Goal: Information Seeking & Learning: Learn about a topic

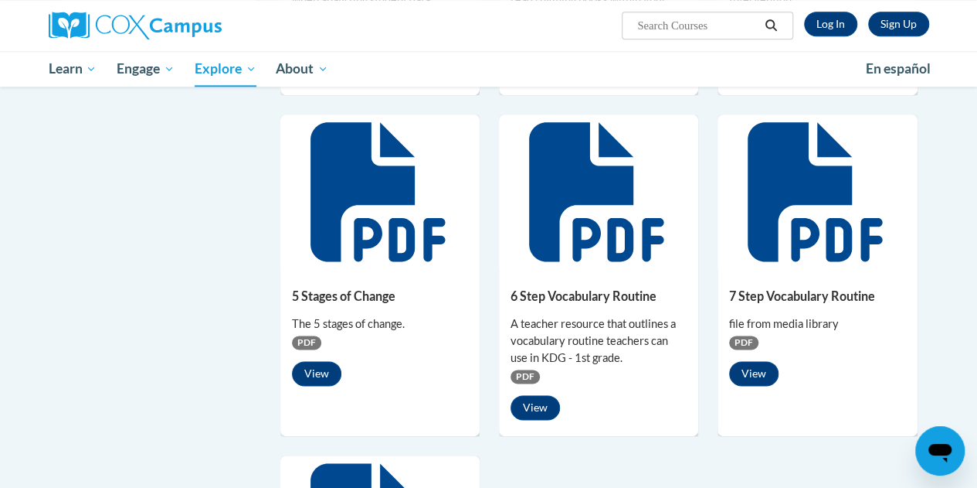
scroll to position [865, 0]
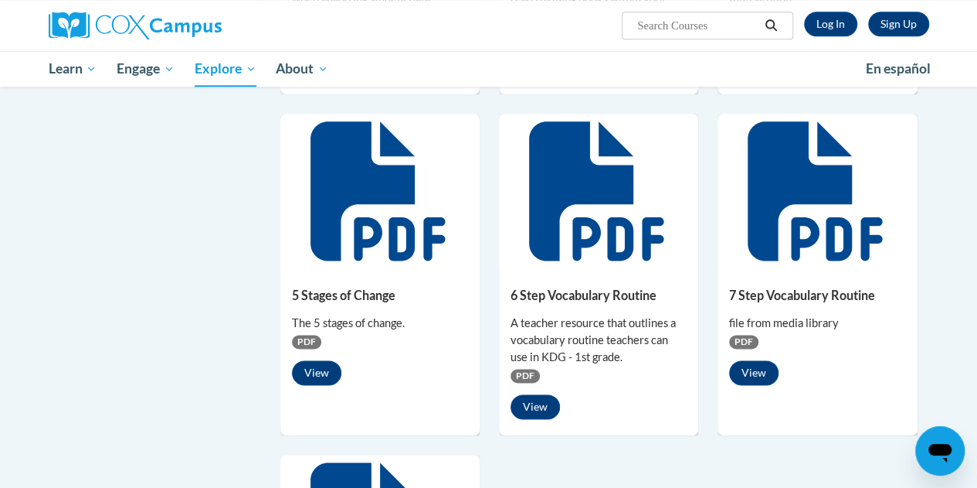
click at [696, 19] on input "Search..." at bounding box center [698, 25] width 124 height 19
type input "handwriting"
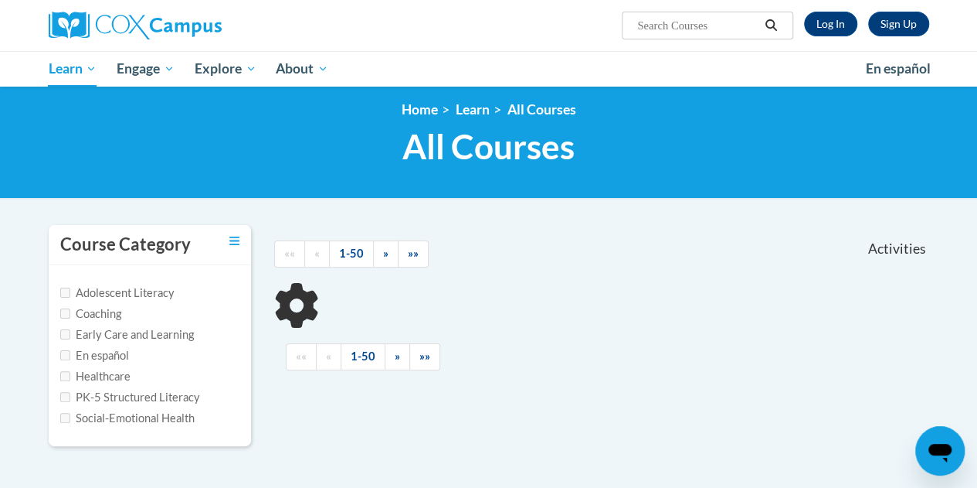
type input "handwriting"
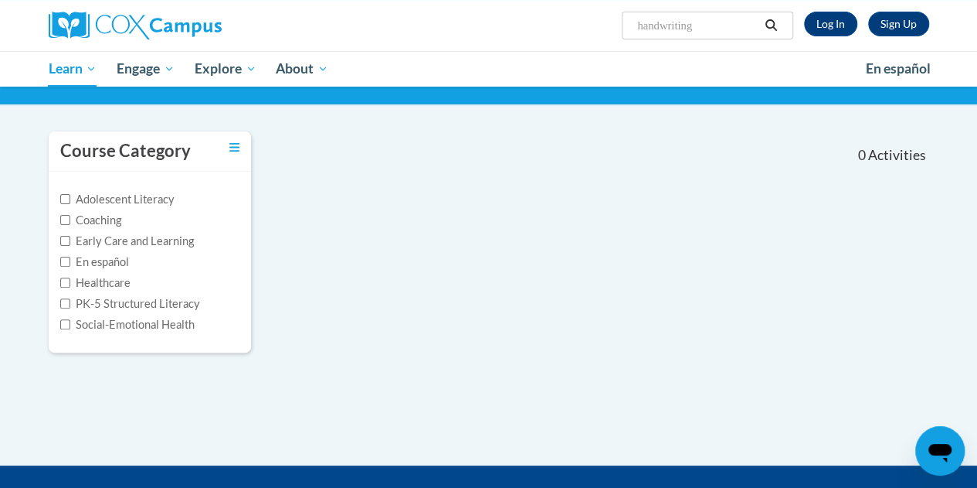
scroll to position [125, 0]
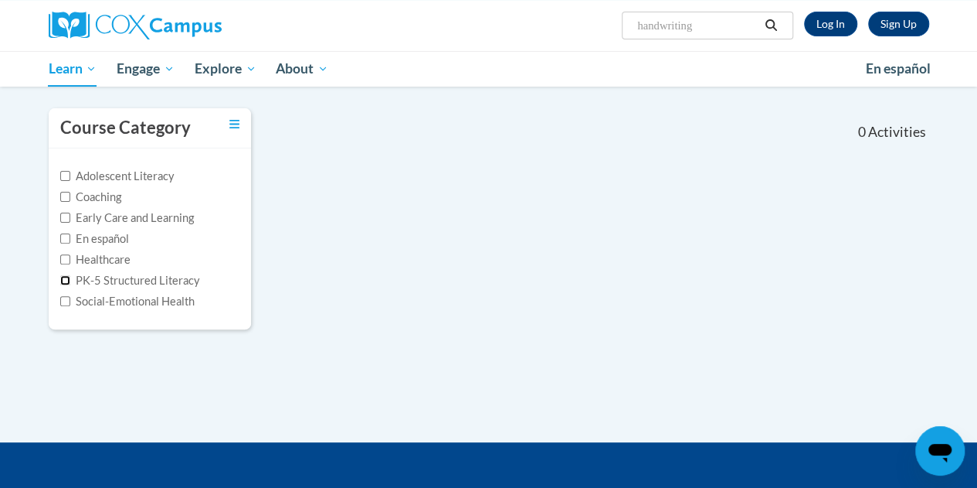
click at [60, 279] on input "PK-5 Structured Literacy" at bounding box center [65, 280] width 10 height 10
checkbox input "true"
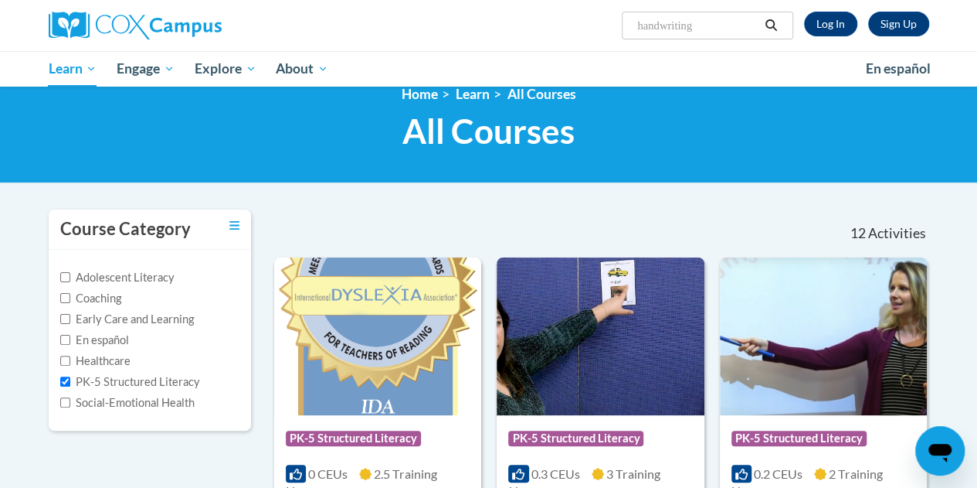
scroll to position [0, 0]
